Goal: Information Seeking & Learning: Learn about a topic

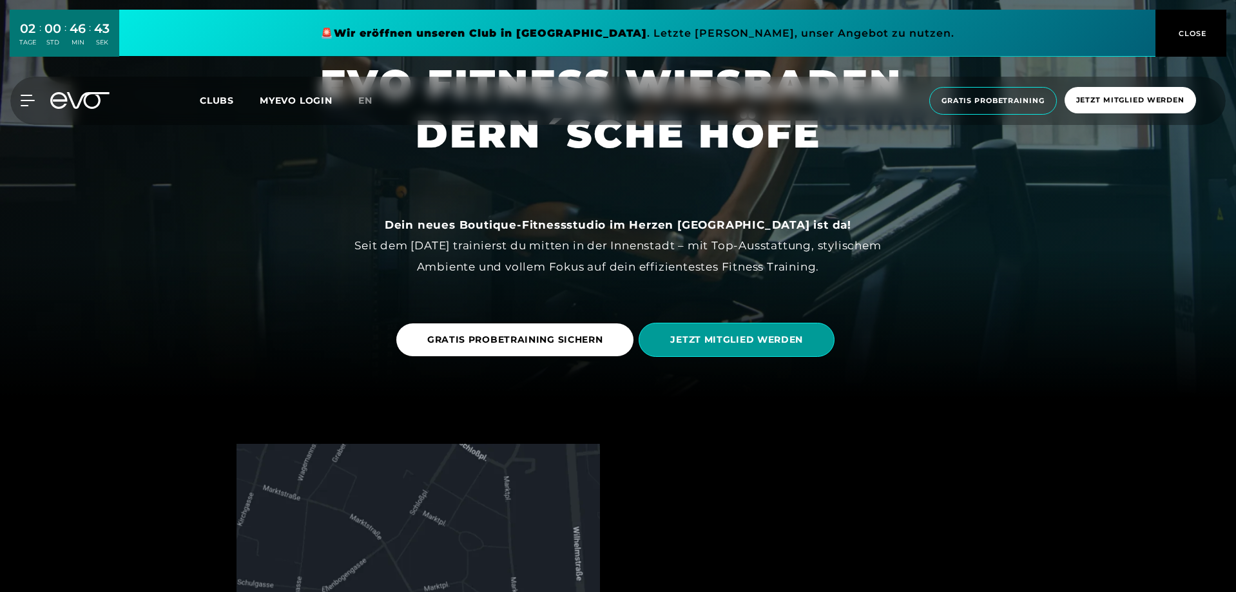
click at [787, 342] on span "JETZT MITGLIED WERDEN" at bounding box center [736, 340] width 133 height 14
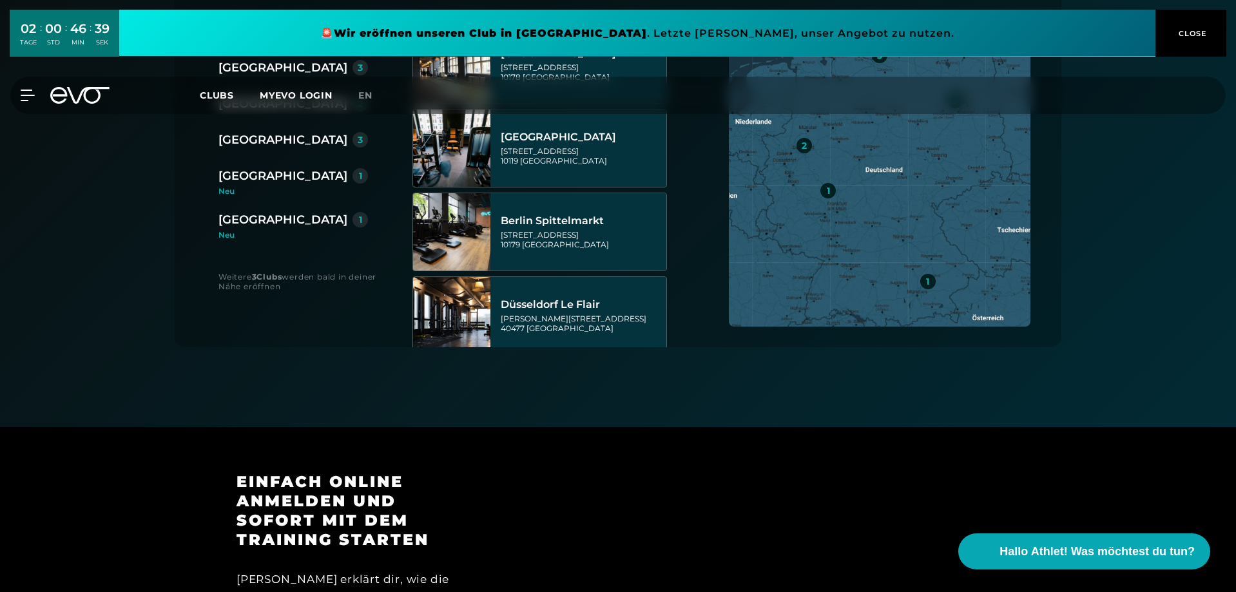
scroll to position [258, 0]
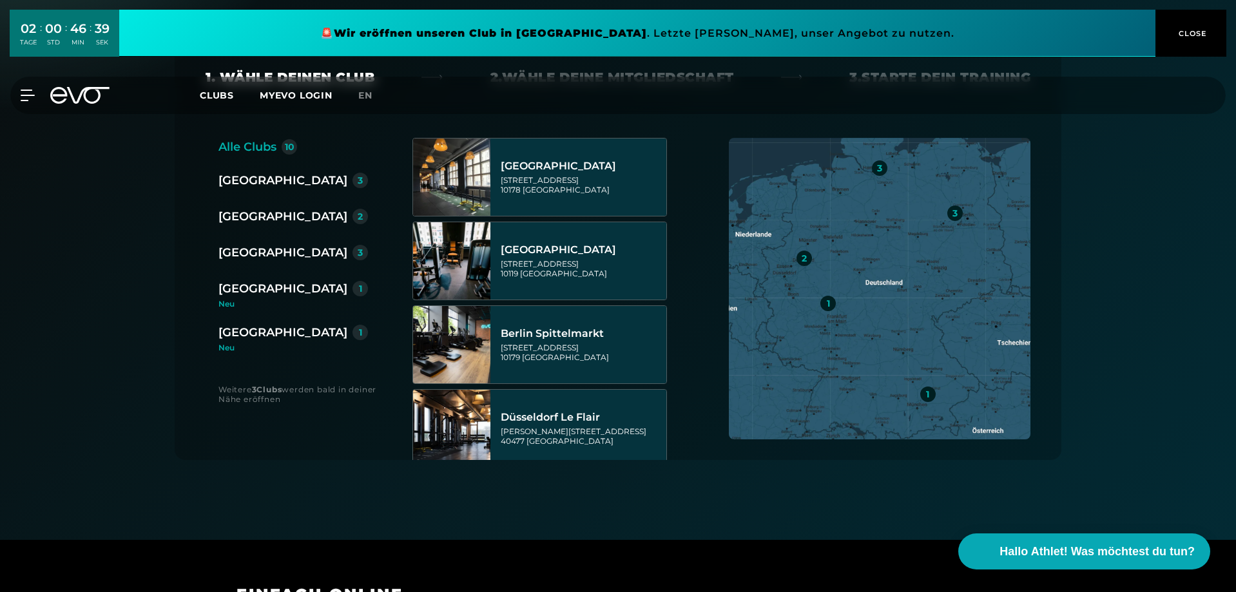
click at [257, 327] on div "[GEOGRAPHIC_DATA]" at bounding box center [282, 332] width 129 height 18
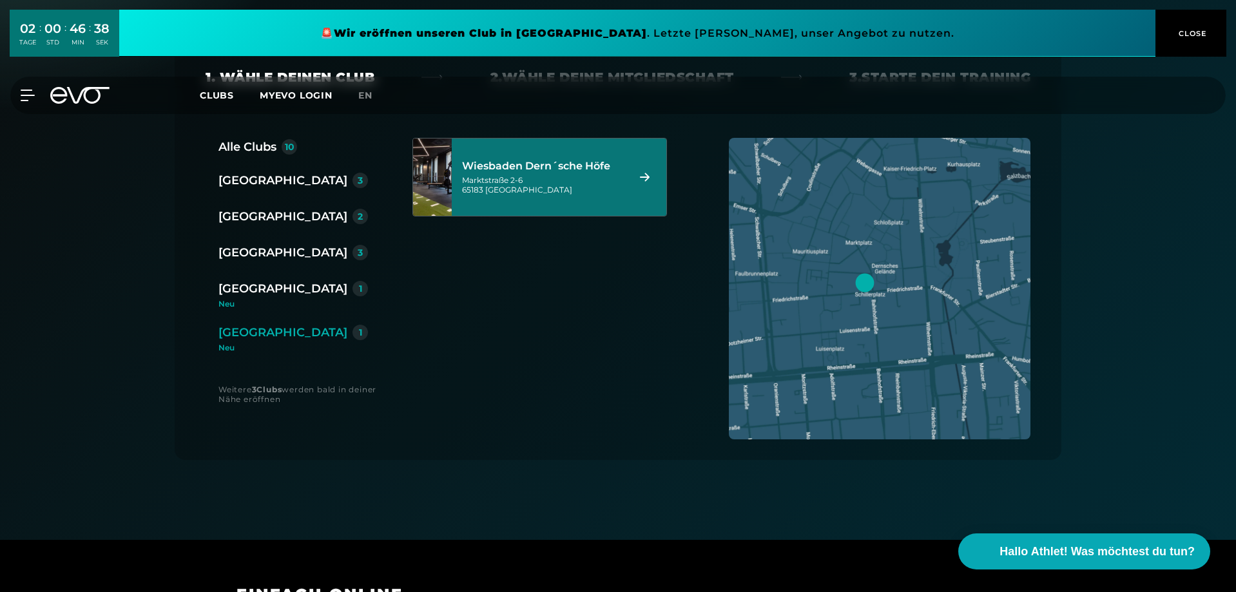
click at [576, 178] on div "[STREET_ADDRESS]" at bounding box center [543, 184] width 162 height 19
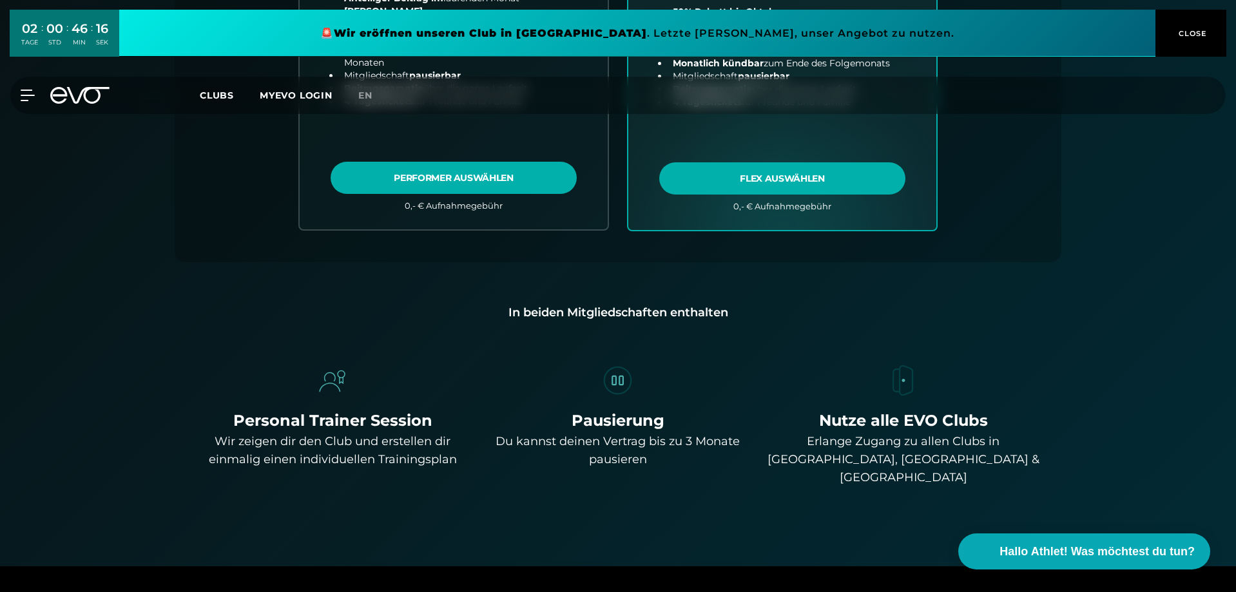
scroll to position [736, 0]
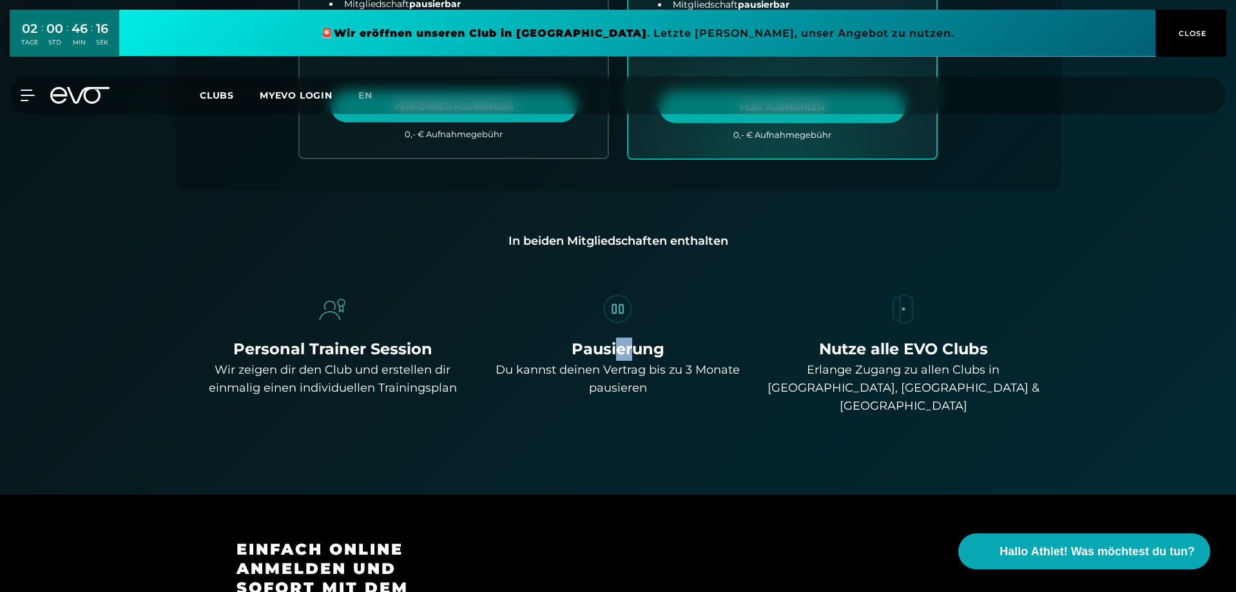
drag, startPoint x: 616, startPoint y: 337, endPoint x: 700, endPoint y: 349, distance: 85.2
click at [654, 344] on div "Pausierung Du kannst deinen Vertrag bis zu 3 Monate pausieren" at bounding box center [618, 353] width 275 height 124
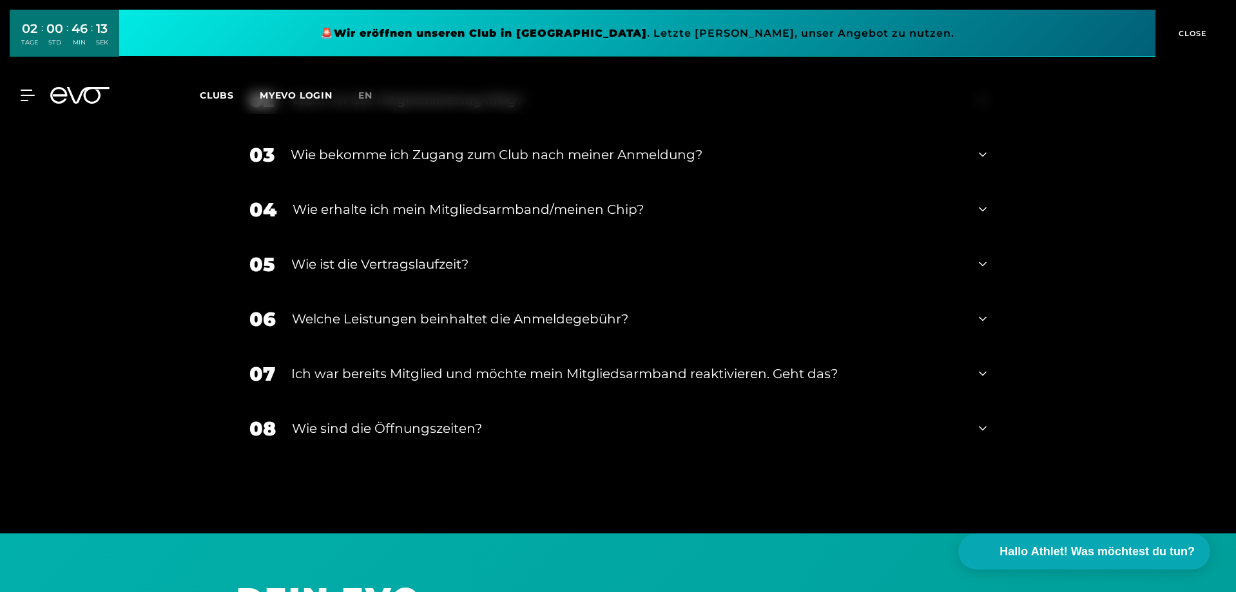
scroll to position [2347, 0]
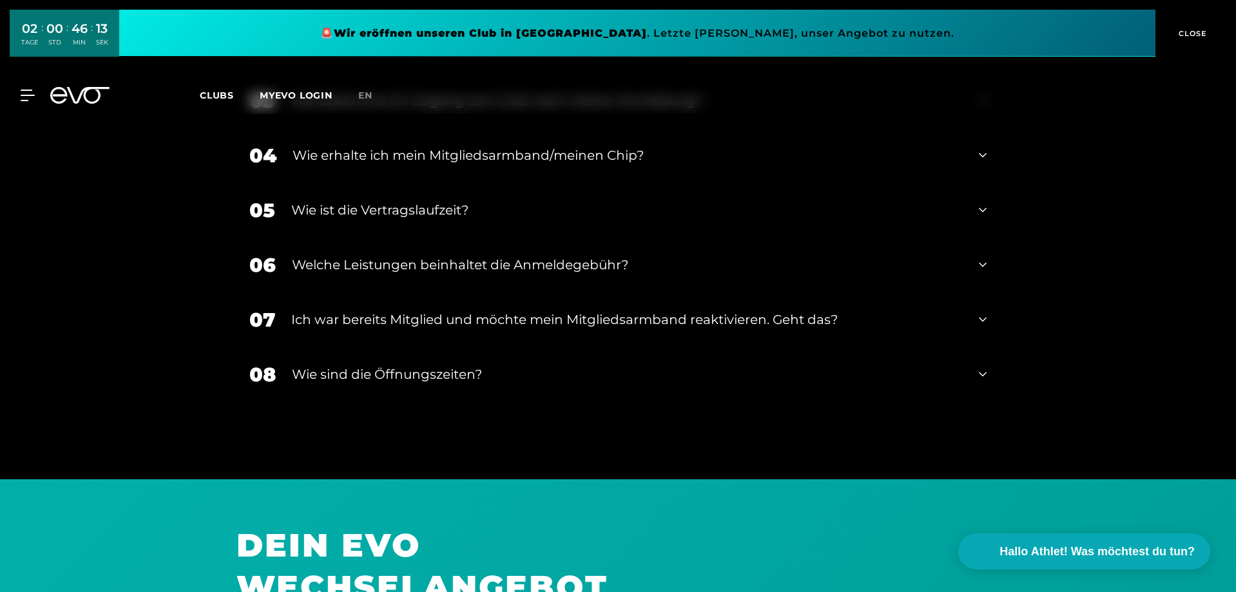
click at [670, 365] on div "Wie sind die Öffnungszeiten?" at bounding box center [627, 374] width 671 height 19
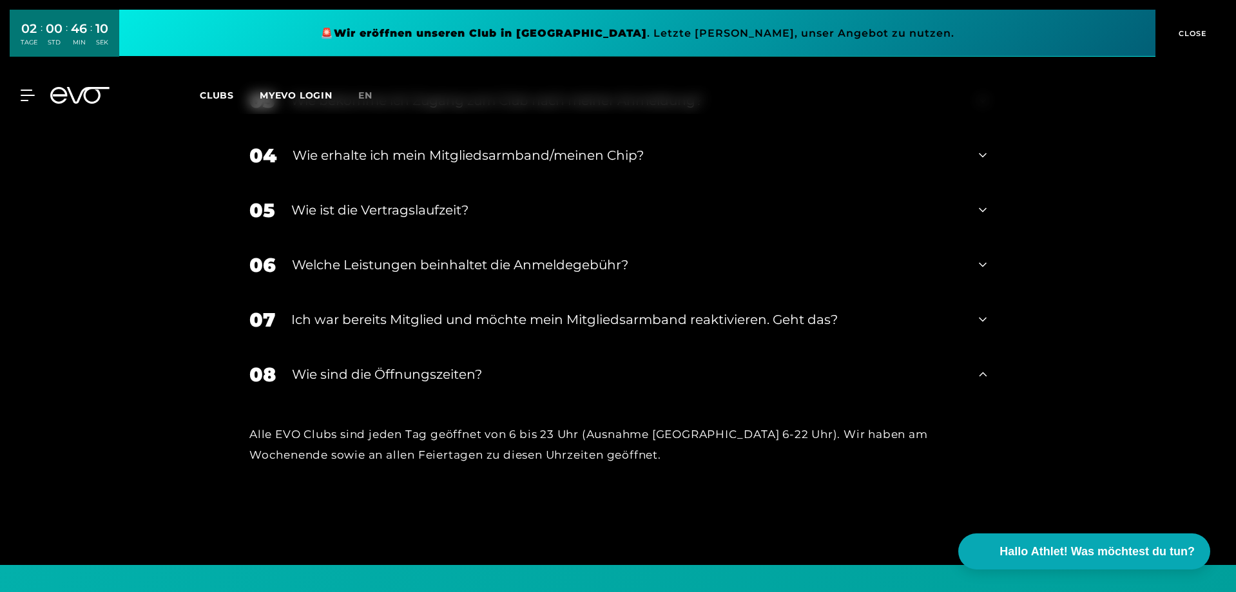
click at [681, 365] on div "Wie sind die Öffnungszeiten?" at bounding box center [627, 374] width 671 height 19
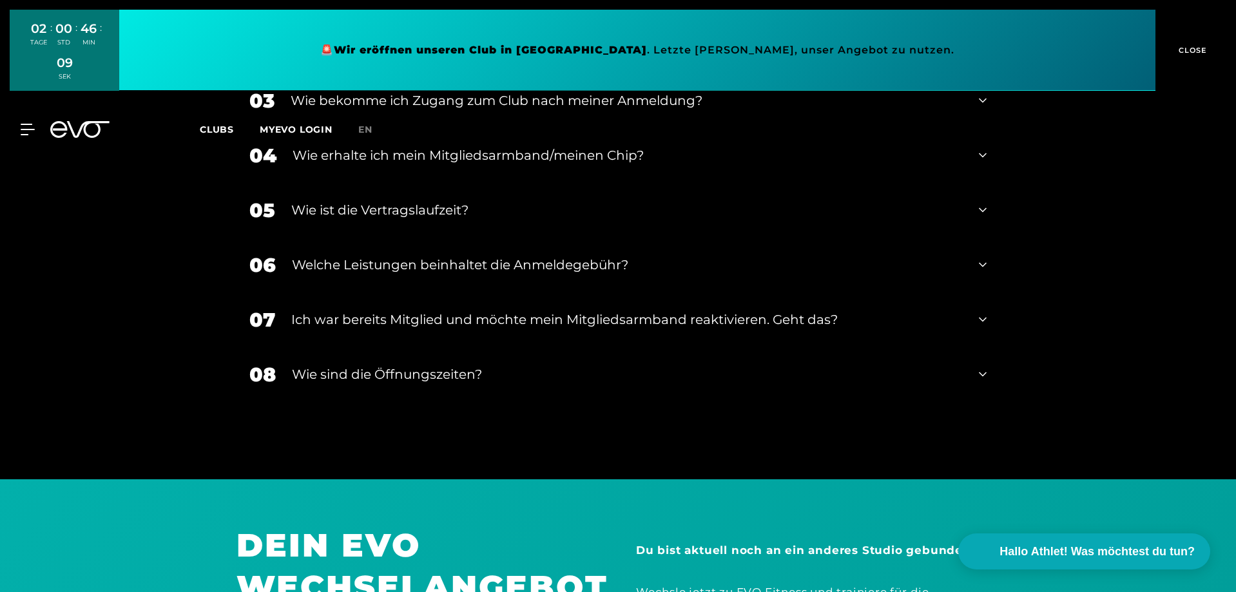
click at [593, 314] on div "07 Ich war bereits Mitglied und möchte mein Mitgliedsarmband reaktivieren. Geht…" at bounding box center [617, 320] width 763 height 55
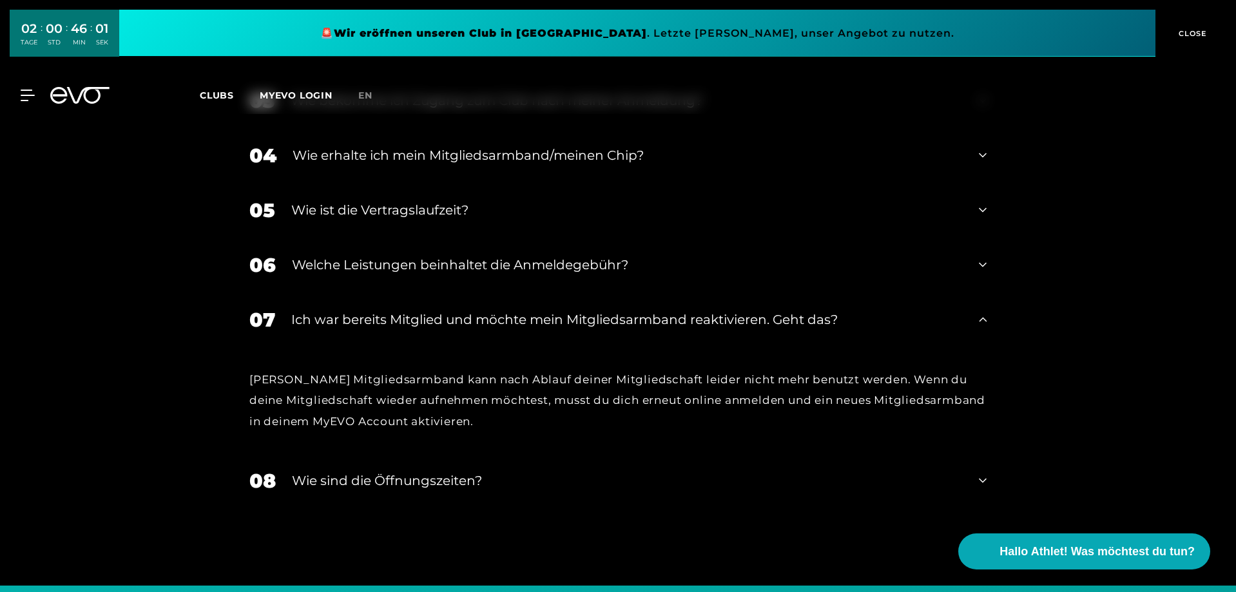
click at [407, 310] on div "Ich war bereits Mitglied und möchte mein Mitgliedsarmband reaktivieren. Geht da…" at bounding box center [626, 319] width 671 height 19
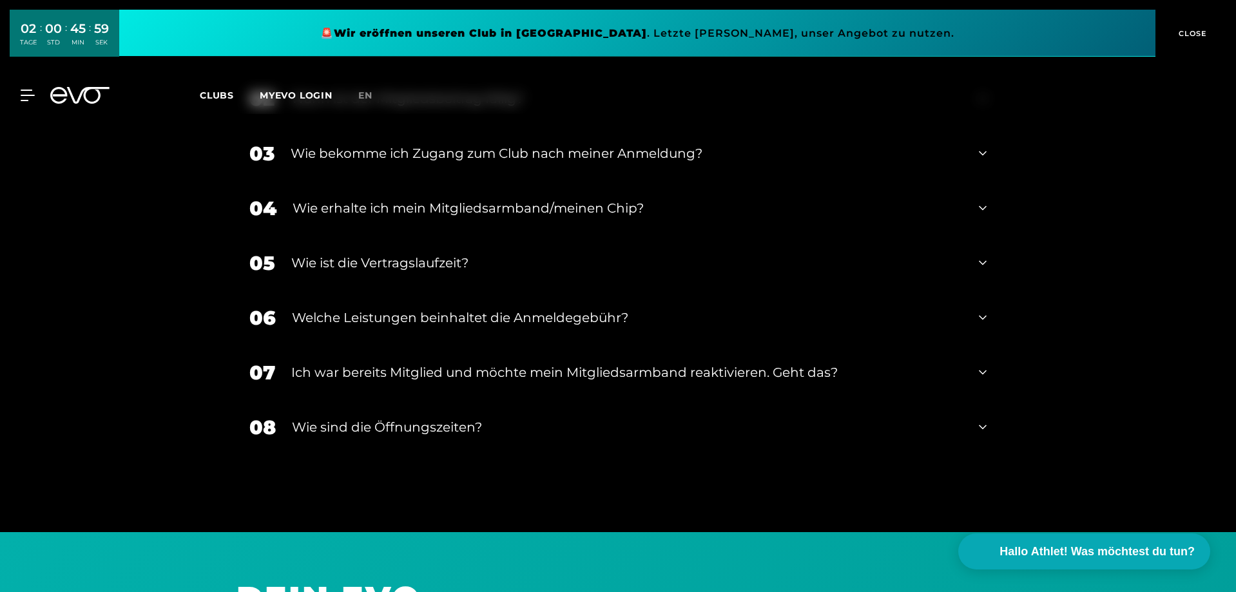
scroll to position [2218, 0]
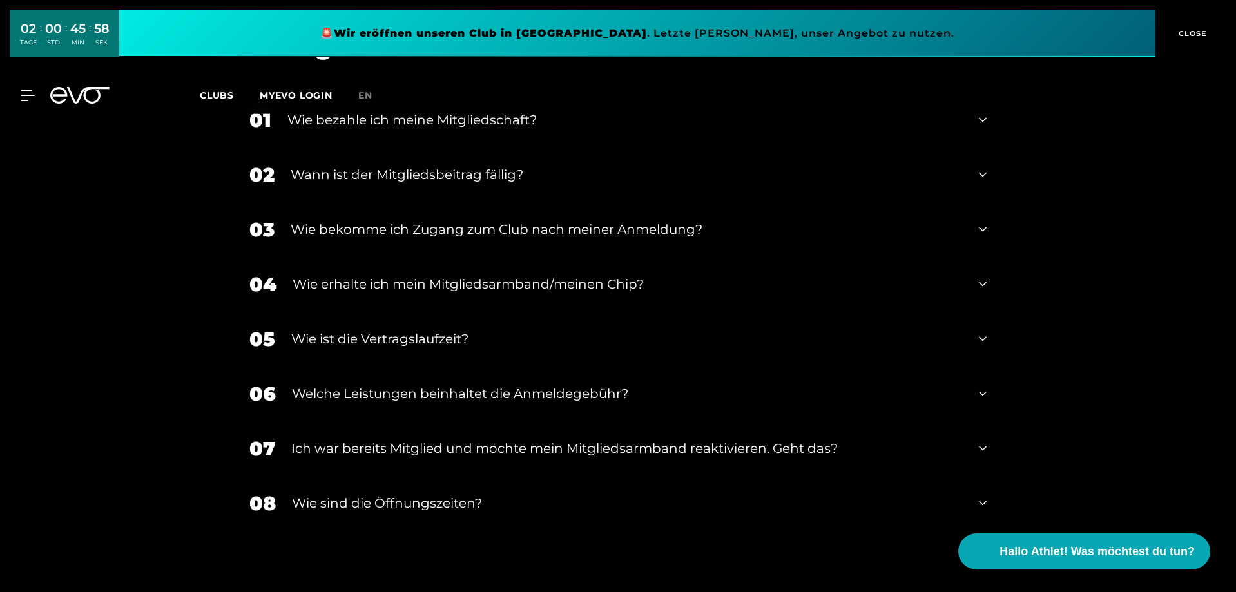
click at [429, 274] on div "Wie erhalte ich mein Mitgliedsarmband/meinen Chip?" at bounding box center [628, 283] width 670 height 19
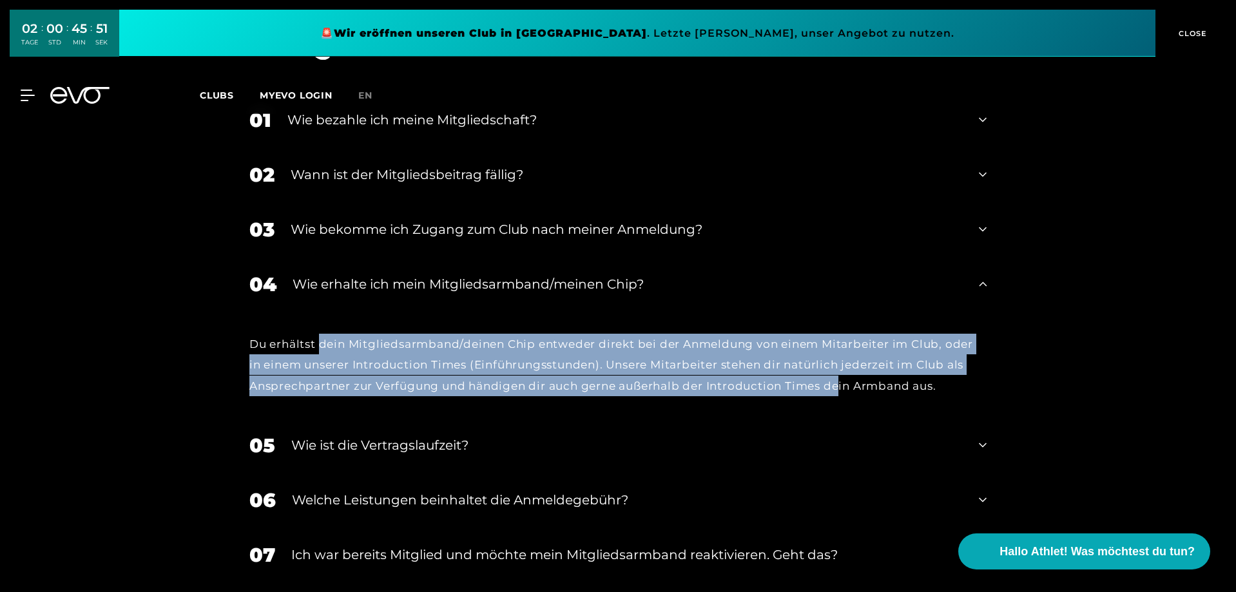
drag, startPoint x: 342, startPoint y: 323, endPoint x: 803, endPoint y: 358, distance: 462.7
click at [840, 366] on div "Du erhältst dein Mitgliedsarmband/deinen Chip entweder direkt bei der Anmeldung…" at bounding box center [617, 365] width 737 height 63
click at [782, 358] on div "Du erhältst dein Mitgliedsarmband/deinen Chip entweder direkt bei der Anmeldung…" at bounding box center [617, 365] width 737 height 63
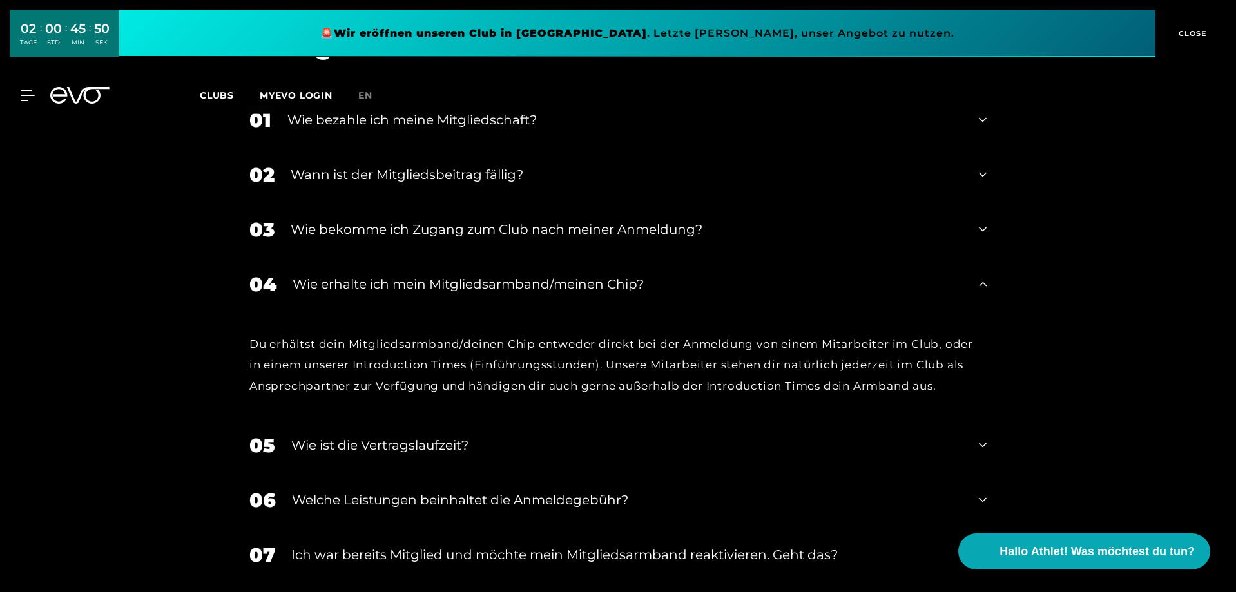
click at [548, 281] on div "04 Wie erhalte ich mein Mitgliedsarmband/meinen Chip?" at bounding box center [617, 284] width 763 height 55
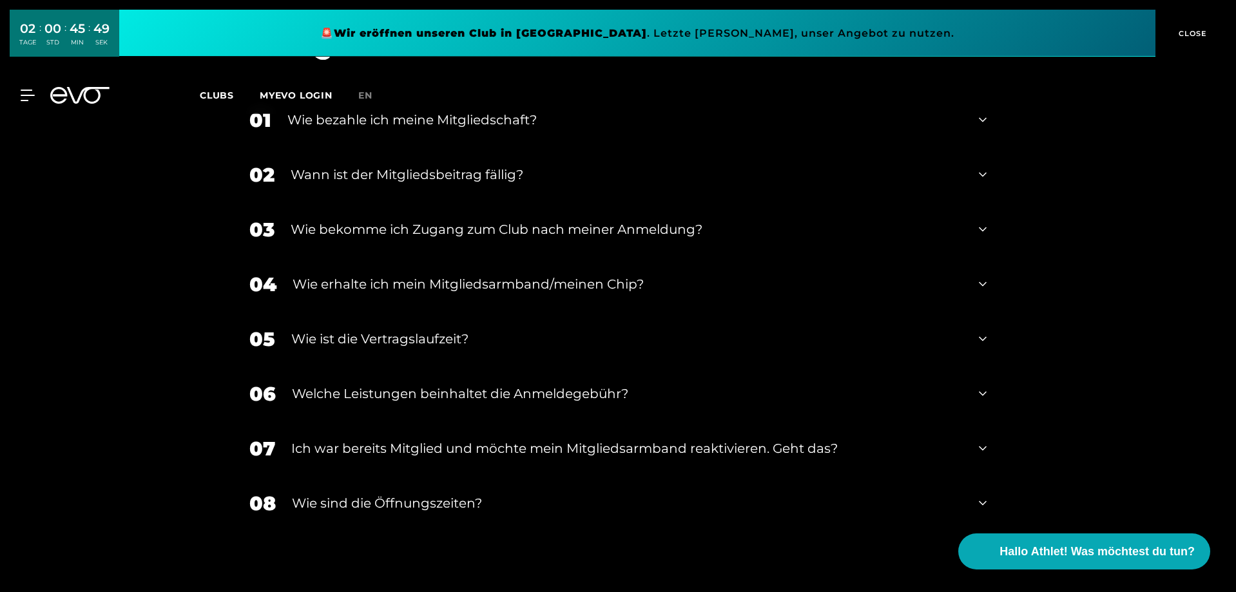
click at [514, 220] on div "Wie bekomme ich Zugang zum Club nach meiner Anmeldung?" at bounding box center [627, 229] width 672 height 19
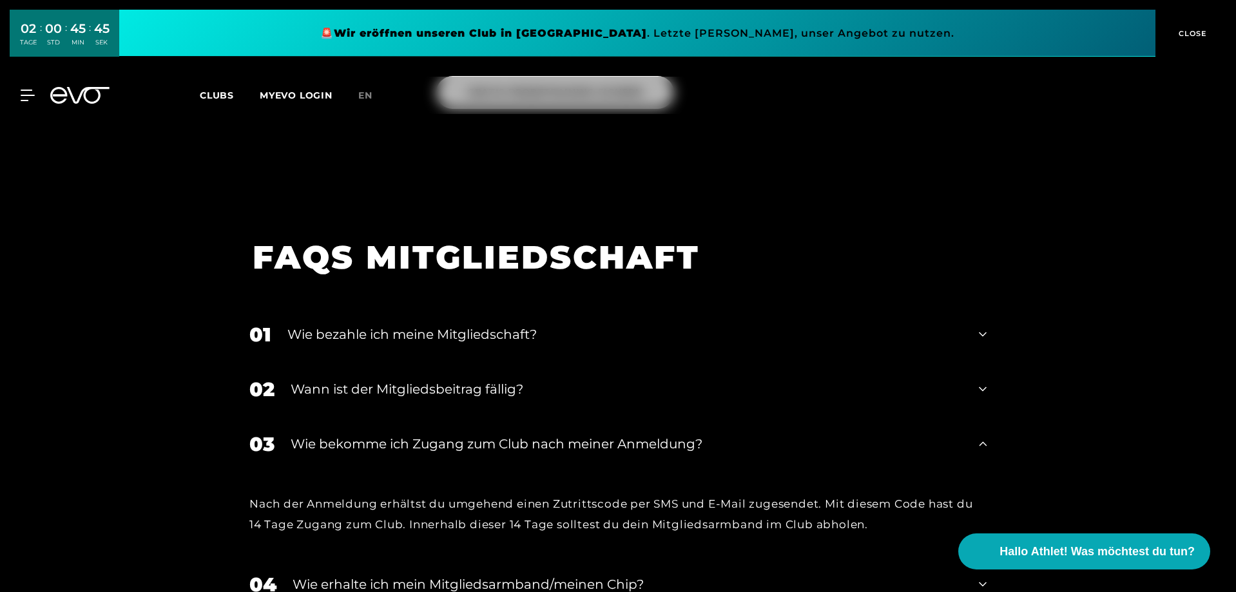
scroll to position [1960, 0]
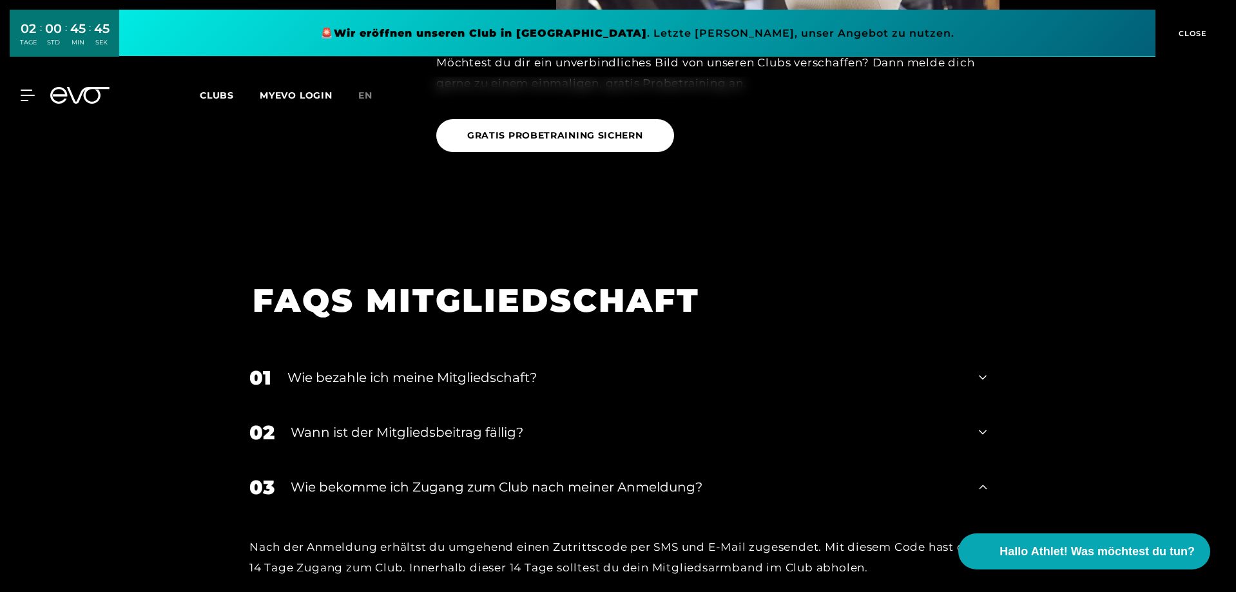
click at [396, 385] on div "01 Wie bezahle ich meine Mitgliedschaft?" at bounding box center [617, 378] width 763 height 55
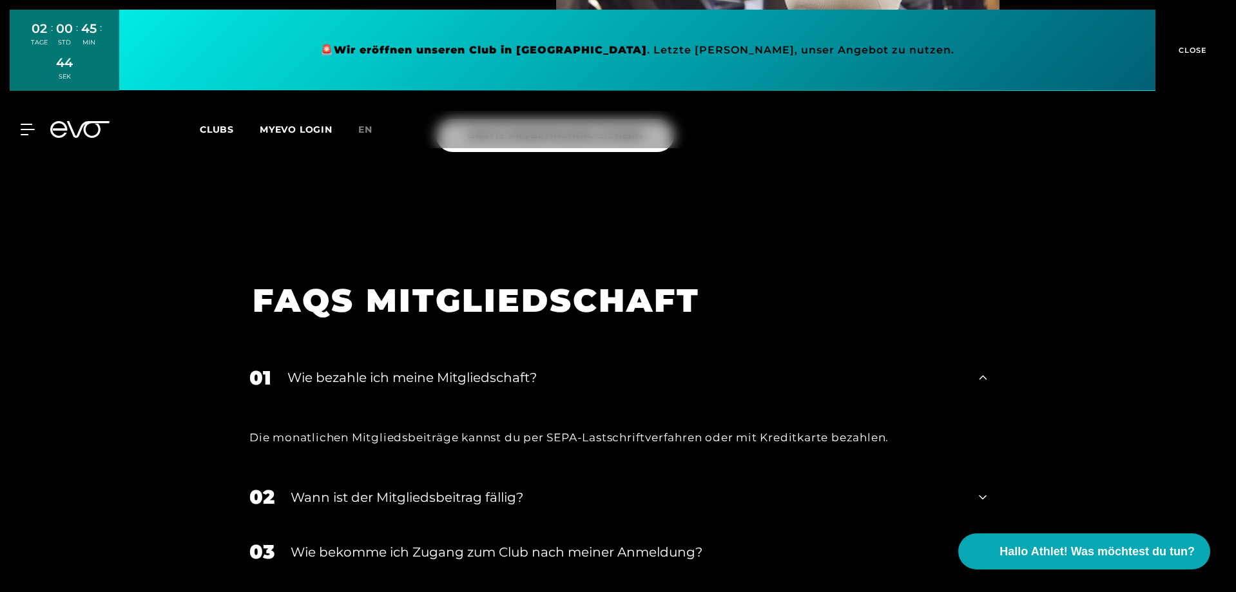
click at [452, 488] on div "Wann ist der Mitgliedsbeitrag fällig?" at bounding box center [627, 497] width 672 height 19
click at [465, 488] on div "Wann ist der Mitgliedsbeitrag fällig?" at bounding box center [627, 497] width 672 height 19
click at [410, 351] on div "01 Wie bezahle ich meine Mitgliedschaft?" at bounding box center [617, 378] width 763 height 55
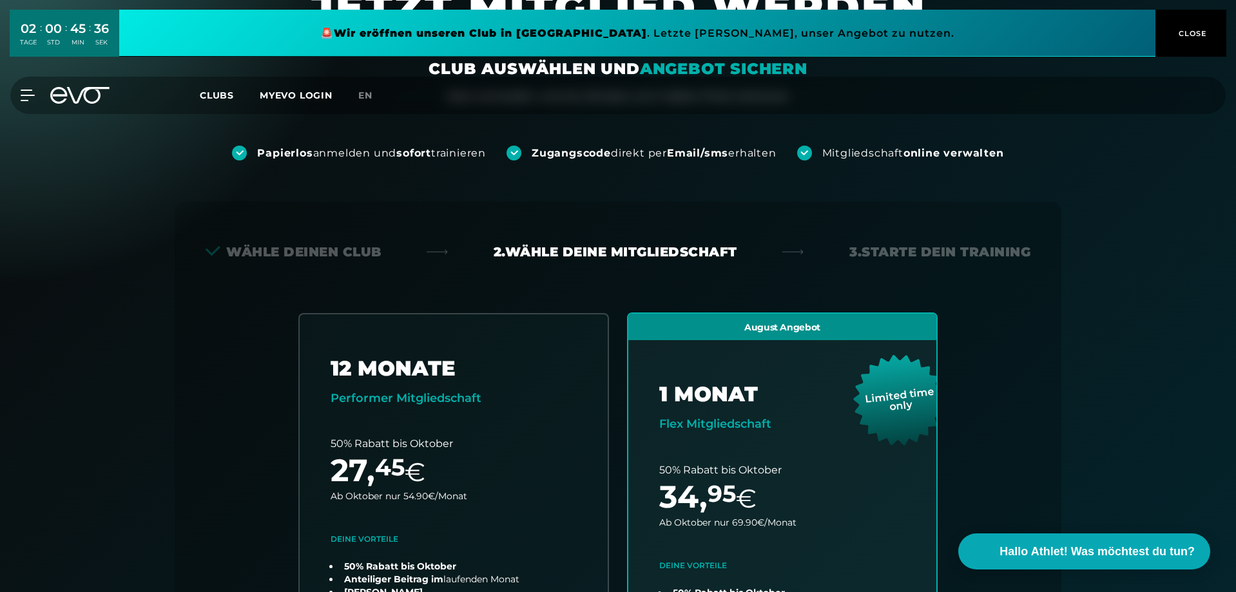
scroll to position [0, 0]
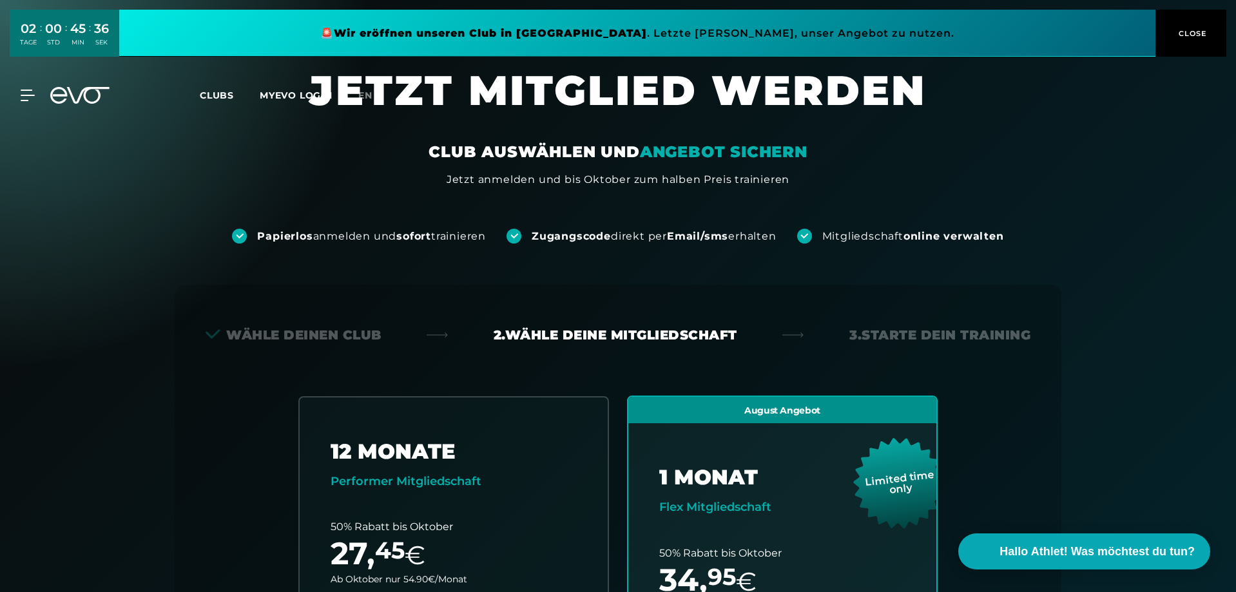
drag, startPoint x: 695, startPoint y: 234, endPoint x: 953, endPoint y: 245, distance: 258.0
